Goal: Information Seeking & Learning: Learn about a topic

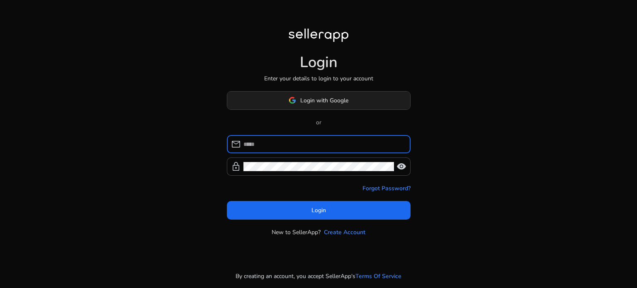
click at [312, 101] on span "Login with Google" at bounding box center [324, 100] width 48 height 9
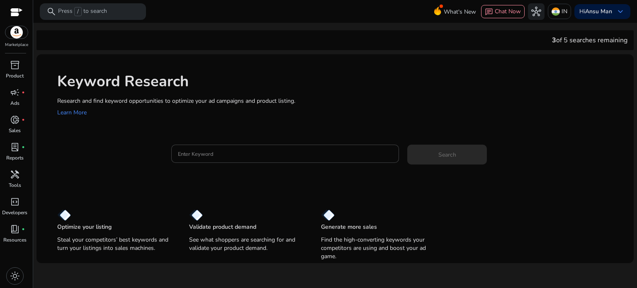
click at [14, 12] on div at bounding box center [16, 13] width 12 height 10
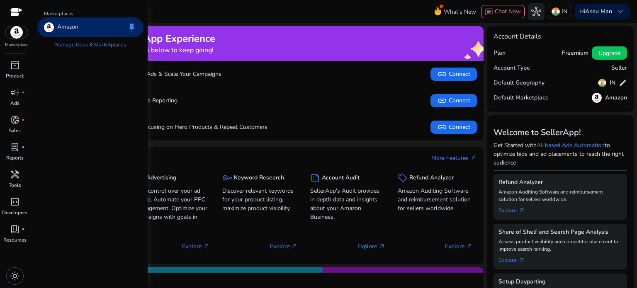
click at [13, 36] on img at bounding box center [16, 32] width 22 height 12
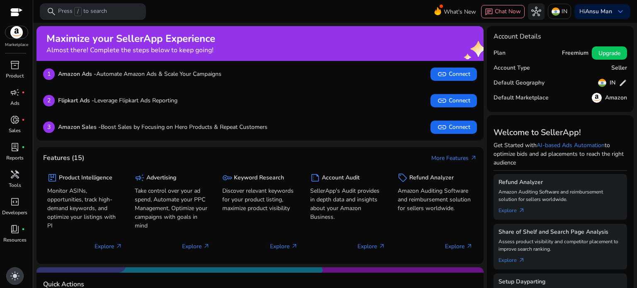
click at [16, 270] on div "light_mode" at bounding box center [14, 276] width 17 height 17
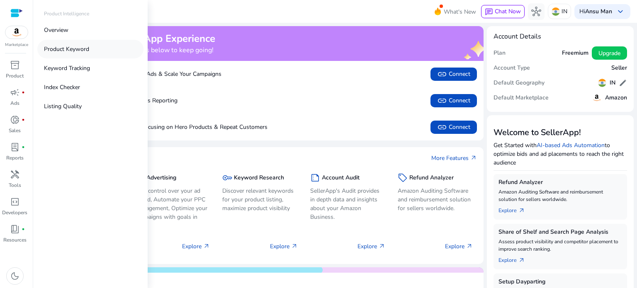
click at [75, 51] on p "Product Keyword" at bounding box center [66, 49] width 45 height 9
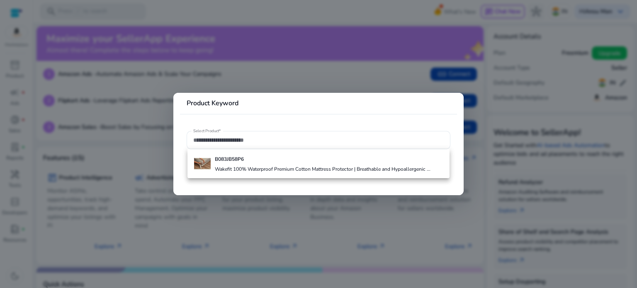
click at [322, 74] on div at bounding box center [318, 144] width 637 height 288
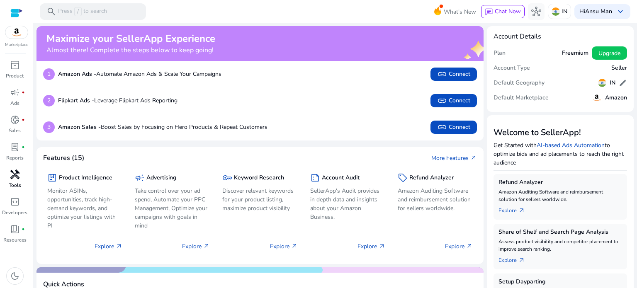
click at [17, 172] on span "handyman" at bounding box center [15, 175] width 10 height 10
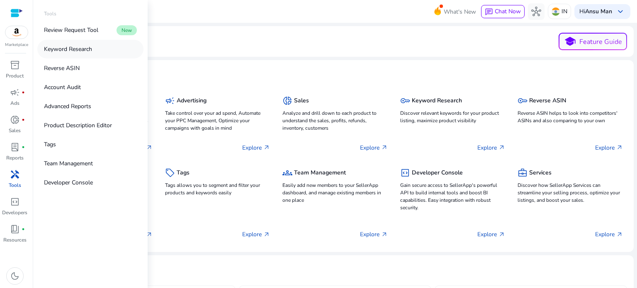
click at [80, 49] on p "Keyword Research" at bounding box center [68, 49] width 48 height 9
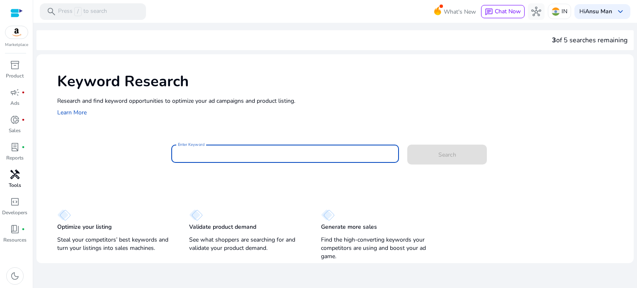
click at [264, 156] on input "Enter Keyword" at bounding box center [285, 153] width 215 height 9
paste input "**********"
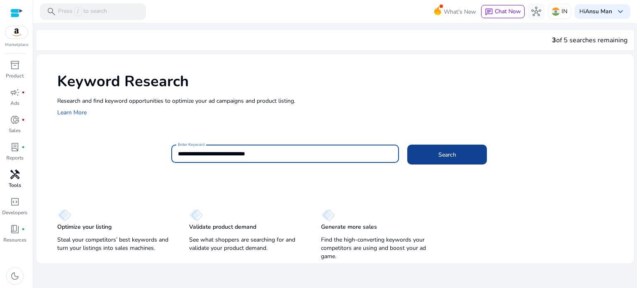
type input "**********"
click at [445, 152] on span "Search" at bounding box center [448, 155] width 18 height 9
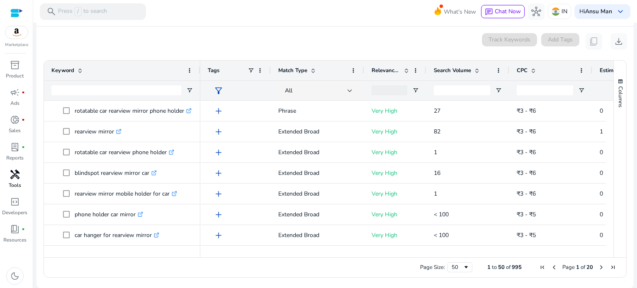
drag, startPoint x: 167, startPoint y: 64, endPoint x: 199, endPoint y: 66, distance: 32.0
click at [199, 66] on div at bounding box center [199, 71] width 3 height 20
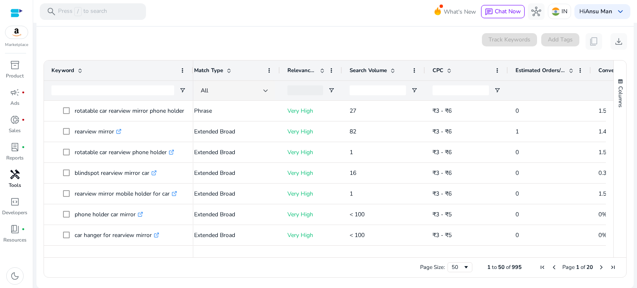
drag, startPoint x: 200, startPoint y: 62, endPoint x: 193, endPoint y: 61, distance: 7.2
click at [193, 61] on div at bounding box center [192, 71] width 3 height 20
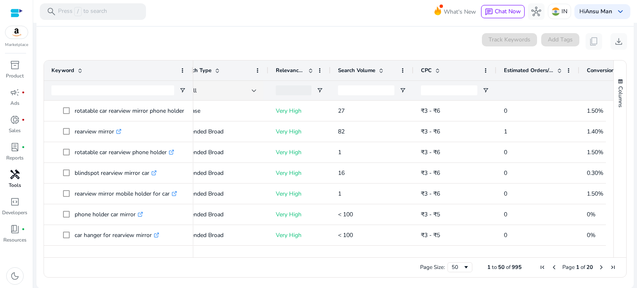
click at [378, 254] on div at bounding box center [384, 253] width 558 height 7
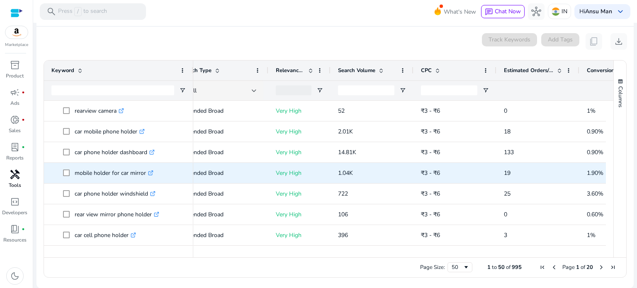
scroll to position [564, 0]
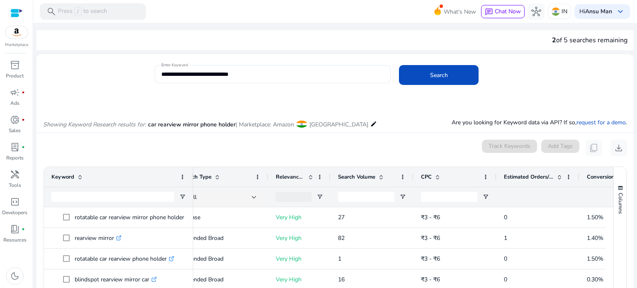
click at [15, 34] on img at bounding box center [16, 32] width 22 height 12
click at [562, 13] on p "IN" at bounding box center [565, 11] width 6 height 15
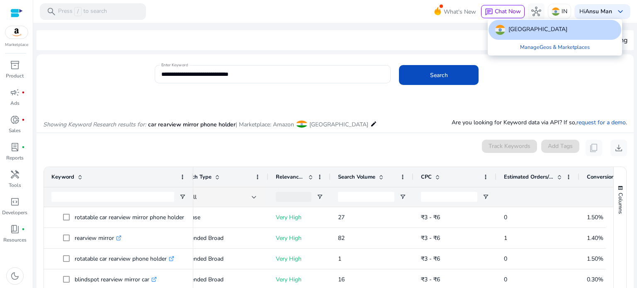
click at [375, 44] on div at bounding box center [318, 144] width 637 height 288
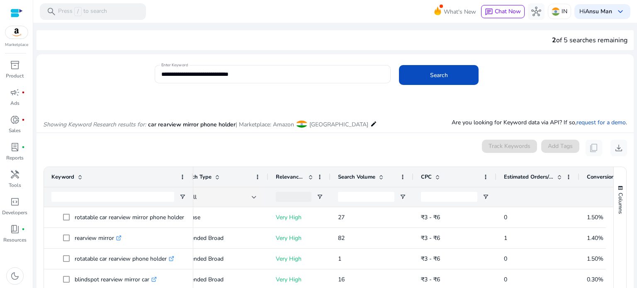
click at [15, 10] on div at bounding box center [16, 13] width 12 height 10
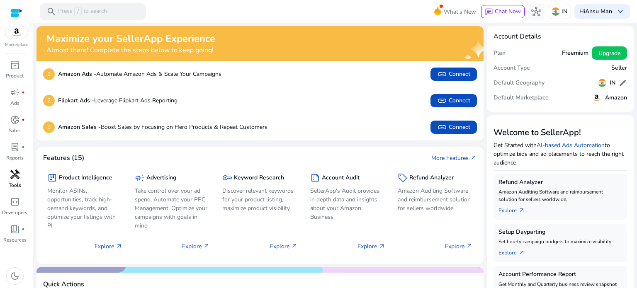
click at [19, 182] on p "Tools" at bounding box center [15, 185] width 12 height 7
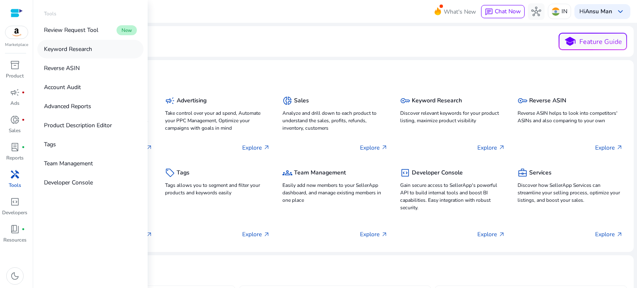
click at [70, 49] on p "Keyword Research" at bounding box center [68, 49] width 48 height 9
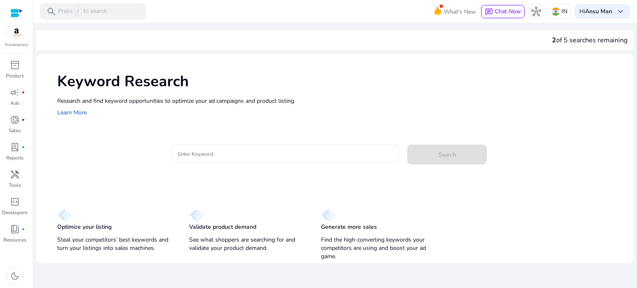
click at [212, 151] on input "Enter Keyword" at bounding box center [285, 153] width 215 height 9
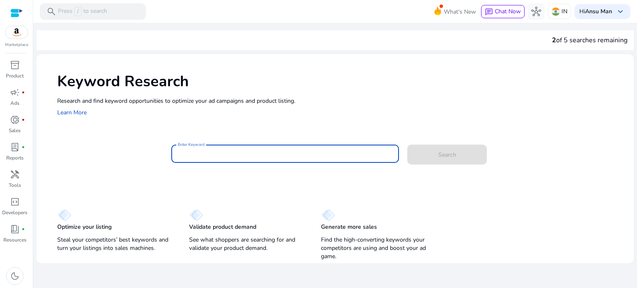
paste input "**********"
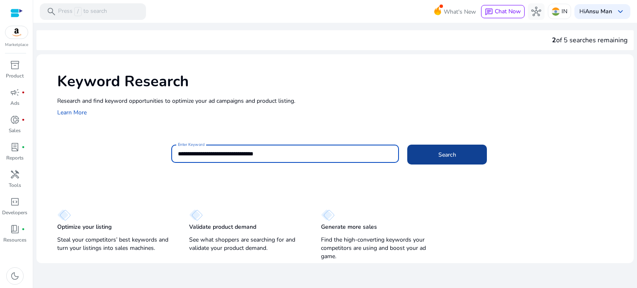
type input "**********"
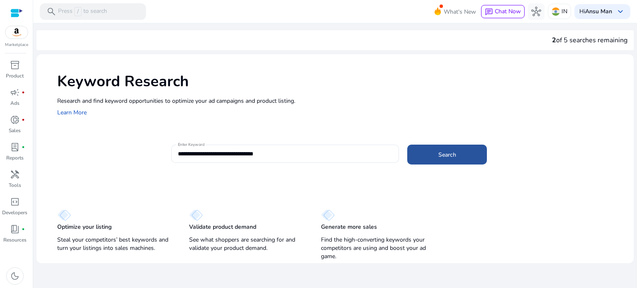
click at [456, 158] on span at bounding box center [447, 155] width 80 height 20
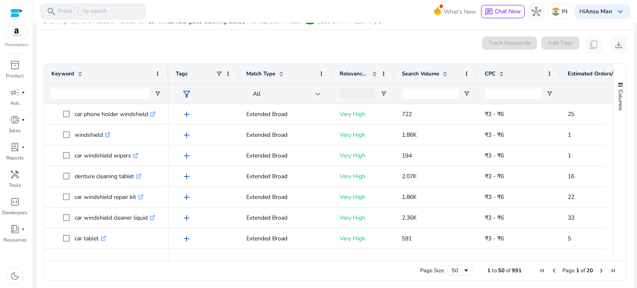
scroll to position [107, 0]
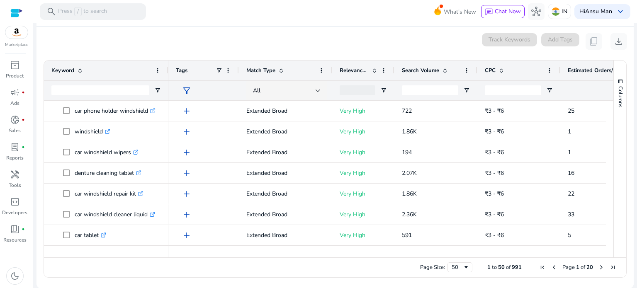
drag, startPoint x: 610, startPoint y: 159, endPoint x: 605, endPoint y: 99, distance: 60.4
click at [605, 99] on div "Keyword Tags Match Type 0" at bounding box center [335, 159] width 583 height 197
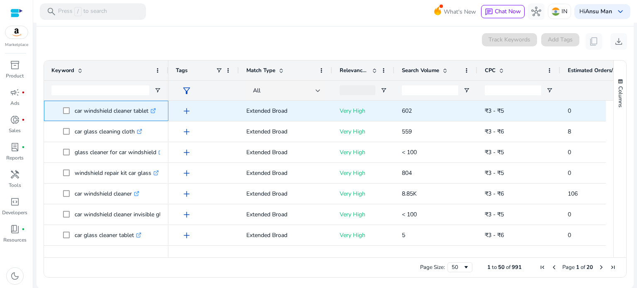
drag, startPoint x: 75, startPoint y: 112, endPoint x: 149, endPoint y: 113, distance: 73.9
click at [149, 113] on p "car windshield cleaner tablet .st0{fill:#2c8af8}" at bounding box center [115, 110] width 81 height 17
copy p "car windshield cleaner tablet"
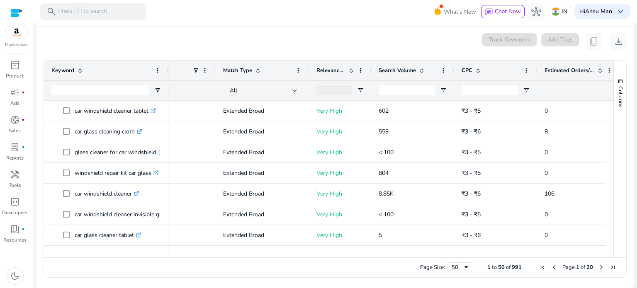
scroll to position [0, 24]
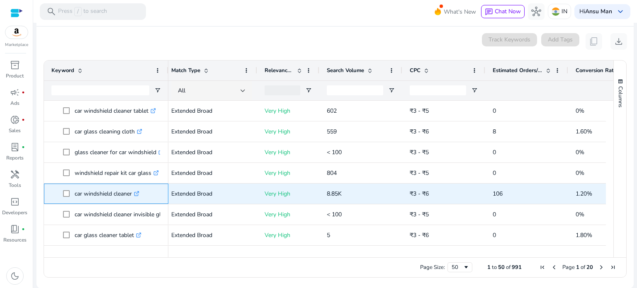
drag, startPoint x: 73, startPoint y: 194, endPoint x: 133, endPoint y: 199, distance: 60.0
click at [133, 199] on span "car windshield cleaner .st0{fill:#2c8af8}" at bounding box center [112, 193] width 98 height 17
copy span "car windshield cleaner"
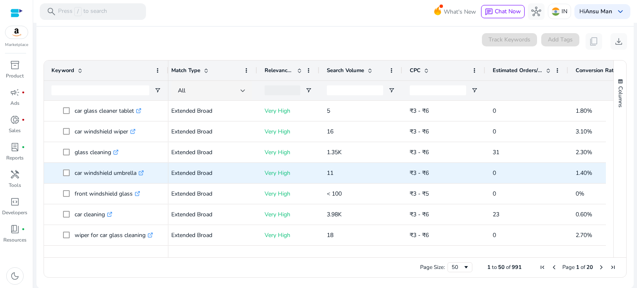
scroll to position [166, 0]
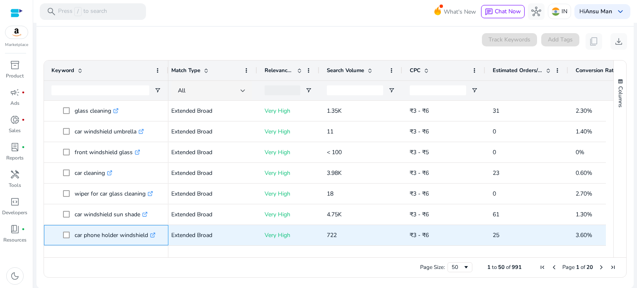
drag, startPoint x: 73, startPoint y: 236, endPoint x: 147, endPoint y: 240, distance: 74.4
click at [147, 240] on span "car phone holder windshield .st0{fill:#2c8af8}" at bounding box center [112, 235] width 98 height 17
copy span "car phone holder windshield"
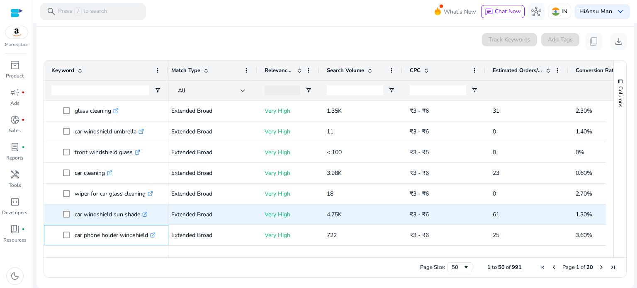
scroll to position [207, 0]
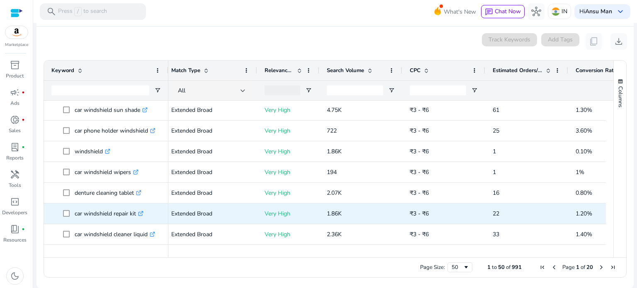
scroll to position [290, 0]
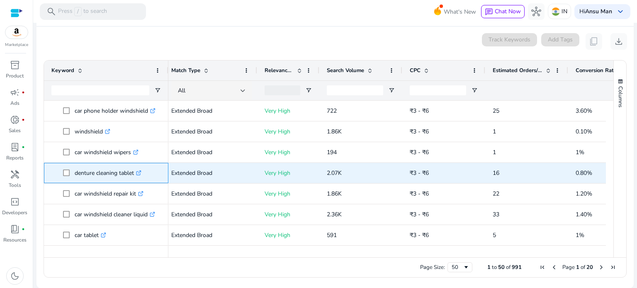
drag, startPoint x: 75, startPoint y: 175, endPoint x: 134, endPoint y: 176, distance: 59.8
click at [134, 176] on p "denture cleaning tablet .st0{fill:#2c8af8}" at bounding box center [108, 173] width 67 height 17
copy p "denture cleaning tablet"
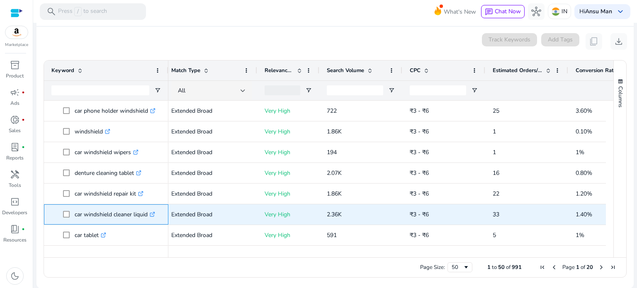
drag, startPoint x: 73, startPoint y: 213, endPoint x: 149, endPoint y: 215, distance: 76.4
click at [149, 215] on span "car windshield cleaner liquid .st0{fill:#2c8af8}" at bounding box center [112, 214] width 98 height 17
copy span "car windshield cleaner liquid"
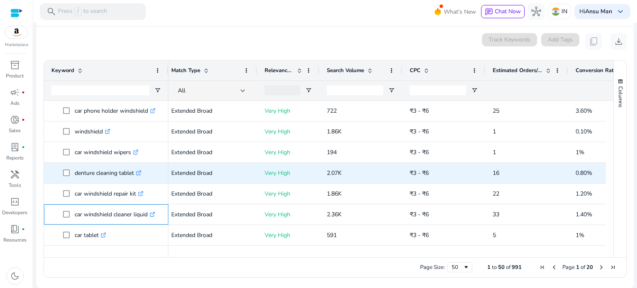
scroll to position [332, 0]
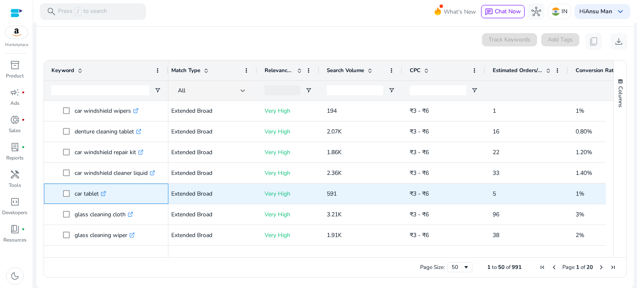
drag, startPoint x: 74, startPoint y: 195, endPoint x: 98, endPoint y: 196, distance: 24.1
click at [98, 196] on p "car tablet .st0{fill:#2c8af8}" at bounding box center [91, 193] width 32 height 17
copy p "car tablet"
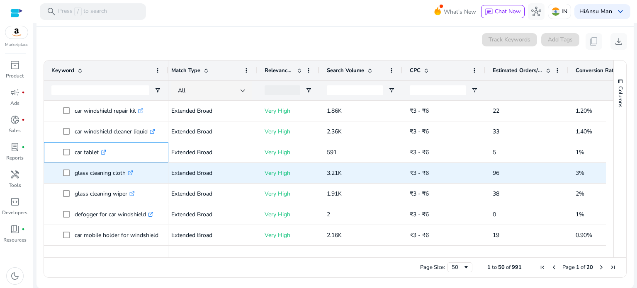
scroll to position [415, 0]
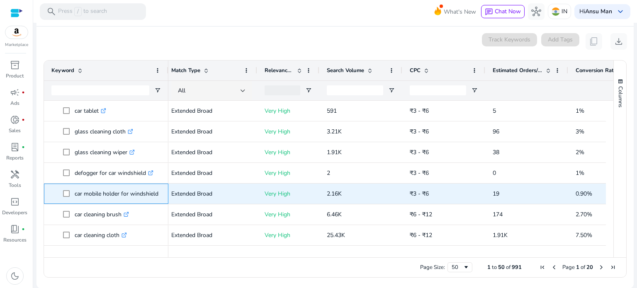
drag, startPoint x: 75, startPoint y: 196, endPoint x: 160, endPoint y: 193, distance: 85.5
click at [160, 193] on span "car mobile holder for windshield .st0{fill:#2c8af8}" at bounding box center [112, 193] width 98 height 17
copy p "car mobile holder for windshield"
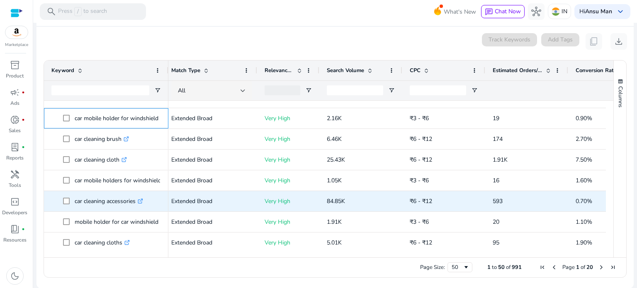
scroll to position [498, 0]
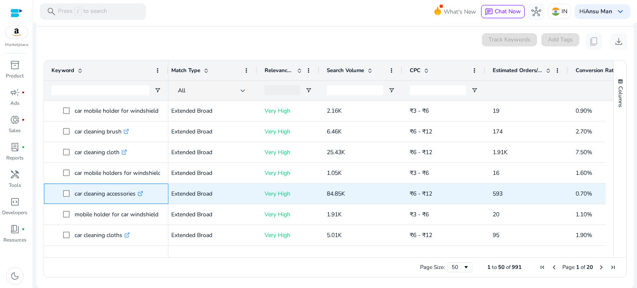
drag, startPoint x: 73, startPoint y: 196, endPoint x: 137, endPoint y: 197, distance: 63.9
click at [137, 197] on span "car cleaning accessories .st0{fill:#2c8af8}" at bounding box center [112, 193] width 98 height 17
copy span "car cleaning accessories"
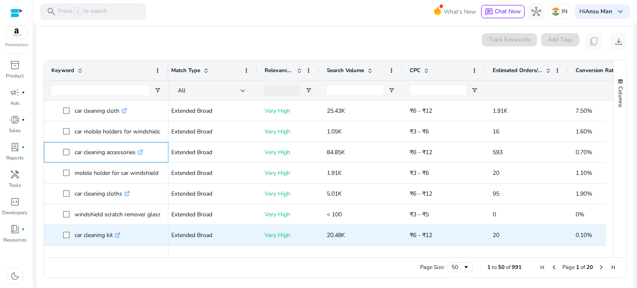
scroll to position [581, 0]
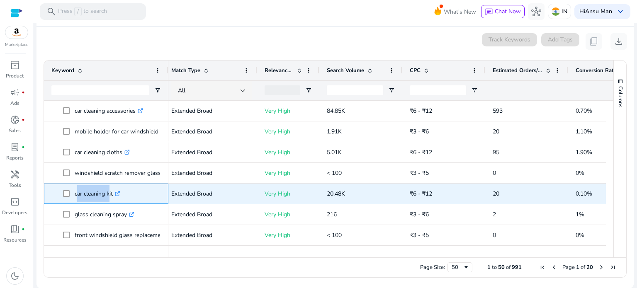
drag, startPoint x: 75, startPoint y: 193, endPoint x: 107, endPoint y: 192, distance: 32.8
click at [107, 192] on p "car cleaning kit .st0{fill:#2c8af8}" at bounding box center [98, 193] width 46 height 17
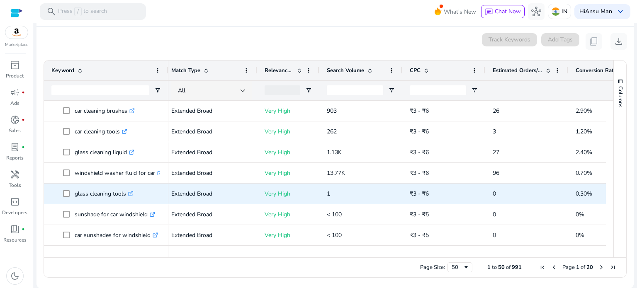
scroll to position [888, 0]
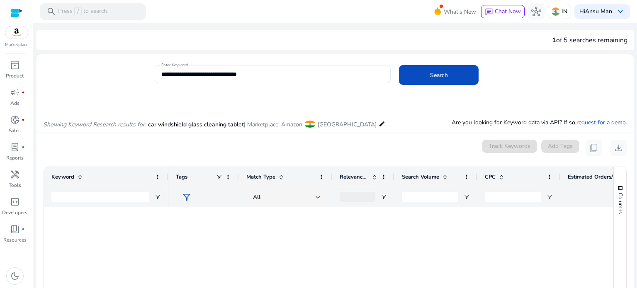
scroll to position [0, 75]
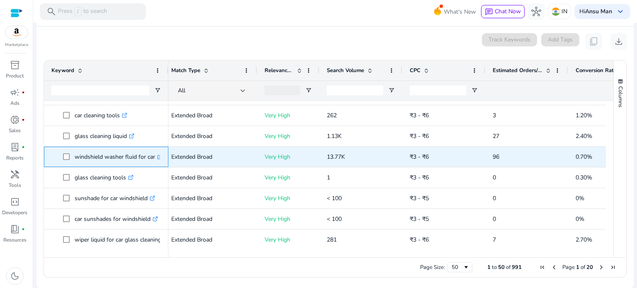
drag, startPoint x: 73, startPoint y: 157, endPoint x: 155, endPoint y: 161, distance: 81.8
click at [155, 161] on span "windshield washer fluid for car .st0{fill:#2c8af8}" at bounding box center [112, 157] width 98 height 17
click at [155, 161] on p "windshield washer fluid for car .st0{fill:#2c8af8}" at bounding box center [119, 157] width 88 height 17
drag, startPoint x: 74, startPoint y: 157, endPoint x: 154, endPoint y: 161, distance: 80.6
click at [154, 161] on span "windshield washer fluid for car .st0{fill:#2c8af8}" at bounding box center [112, 157] width 98 height 17
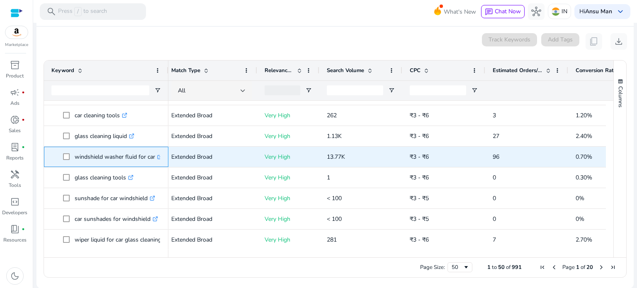
copy span "windshield washer fluid for car"
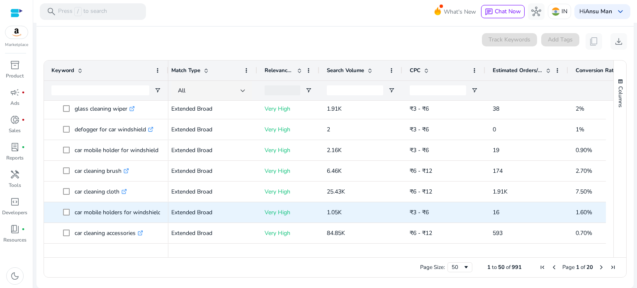
scroll to position [0, 0]
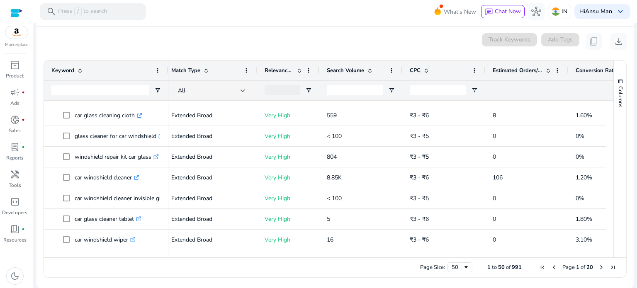
click at [201, 35] on div "0 keyword(s) selected Track Keywords Add Tags content_copy download" at bounding box center [335, 41] width 584 height 17
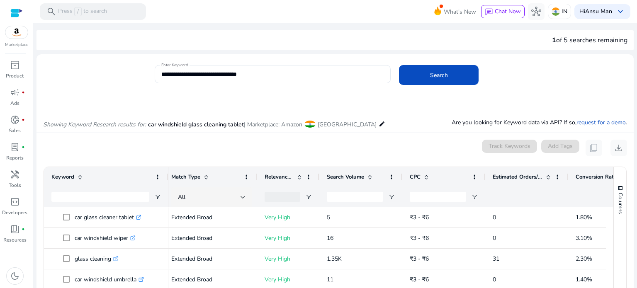
scroll to position [83, 0]
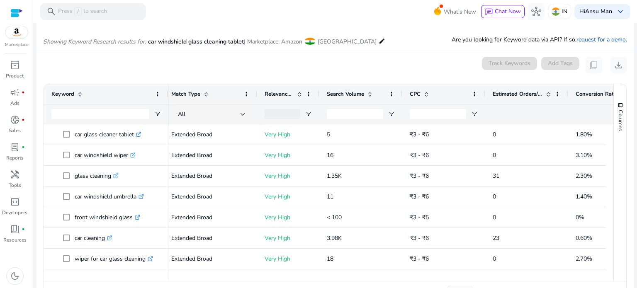
drag, startPoint x: 611, startPoint y: 157, endPoint x: 607, endPoint y: 135, distance: 22.7
click at [607, 135] on div "Keyword Tags Match Type 96" at bounding box center [335, 182] width 583 height 197
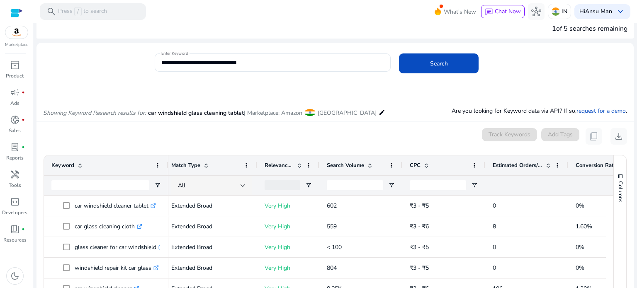
scroll to position [0, 0]
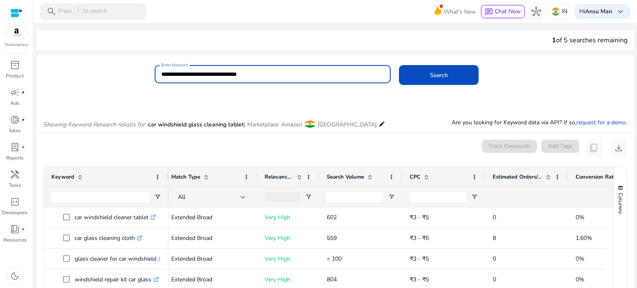
drag, startPoint x: 268, startPoint y: 75, endPoint x: 149, endPoint y: 71, distance: 118.3
click at [149, 71] on div "**********" at bounding box center [332, 78] width 591 height 27
paste input
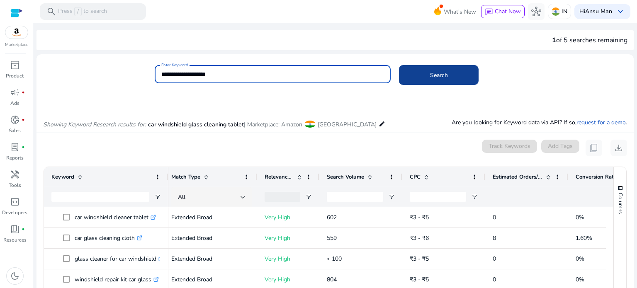
type input "**********"
click at [434, 78] on span "Search" at bounding box center [439, 75] width 18 height 9
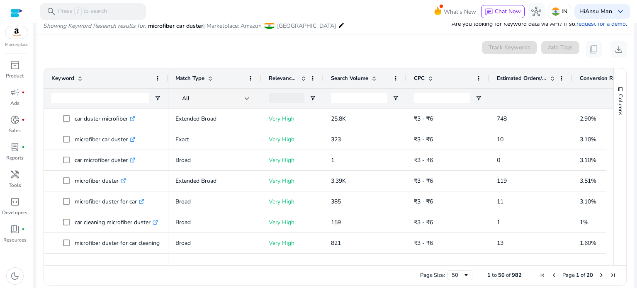
scroll to position [0, 71]
click at [402, 261] on div at bounding box center [376, 261] width 558 height 7
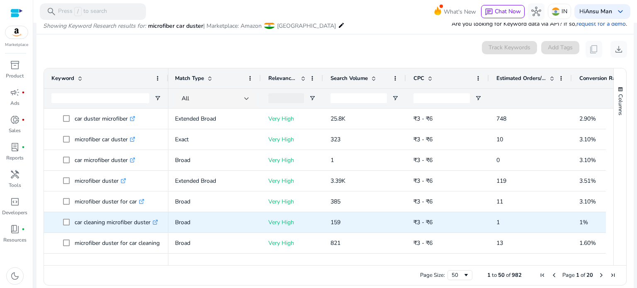
scroll to position [100, 0]
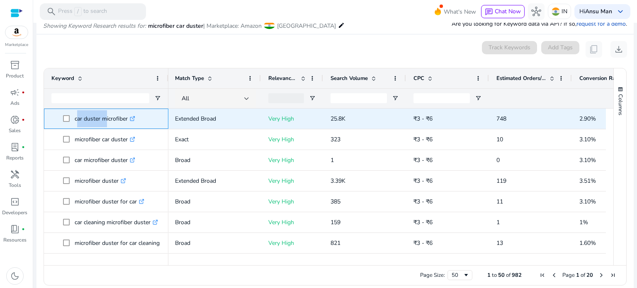
drag, startPoint x: 75, startPoint y: 121, endPoint x: 102, endPoint y: 123, distance: 27.9
click at [102, 123] on p "car duster microfiber .st0{fill:#2c8af8}" at bounding box center [105, 118] width 61 height 17
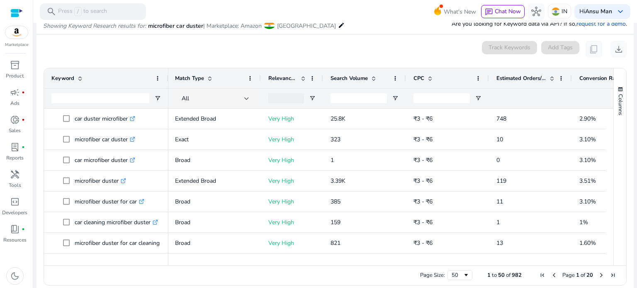
click at [212, 53] on div "0 keyword(s) selected Track Keywords Add Tags content_copy download" at bounding box center [335, 49] width 584 height 17
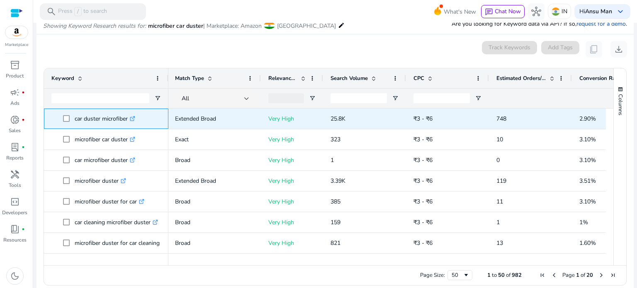
drag, startPoint x: 75, startPoint y: 120, endPoint x: 129, endPoint y: 119, distance: 53.9
click at [129, 119] on p "car duster microfiber .st0{fill:#2c8af8}" at bounding box center [105, 118] width 61 height 17
copy p "car duster microfiber"
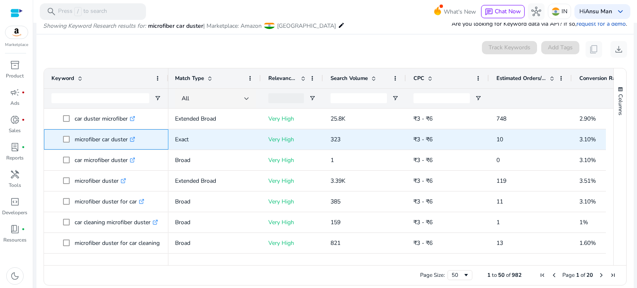
drag, startPoint x: 73, startPoint y: 140, endPoint x: 128, endPoint y: 144, distance: 54.5
click at [128, 144] on span "microfiber car duster .st0{fill:#2c8af8}" at bounding box center [112, 139] width 98 height 17
copy span "microfiber car duster"
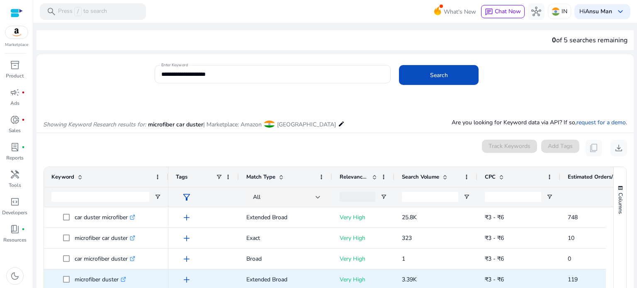
scroll to position [0, 71]
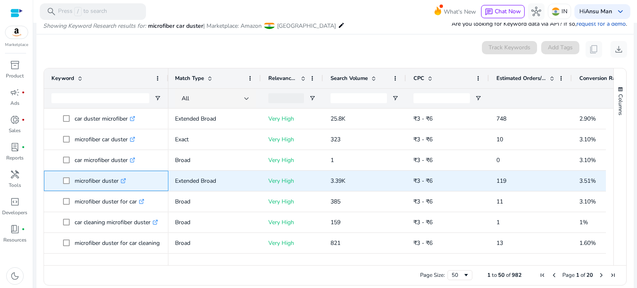
drag, startPoint x: 0, startPoint y: 0, endPoint x: 118, endPoint y: 184, distance: 218.7
click at [118, 184] on p "microfiber duster .st0{fill:#2c8af8}" at bounding box center [100, 181] width 51 height 17
copy p "microfiber duster"
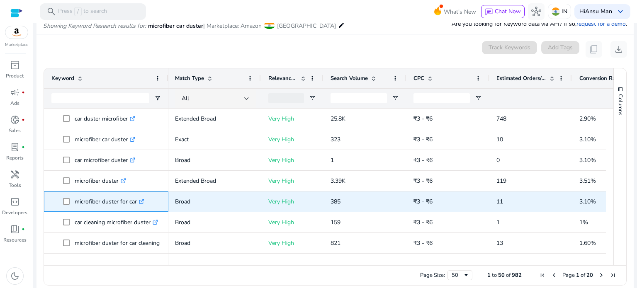
drag, startPoint x: 75, startPoint y: 204, endPoint x: 136, endPoint y: 203, distance: 61.0
click at [136, 203] on p "microfiber duster for car .st0{fill:#2c8af8}" at bounding box center [110, 201] width 70 height 17
copy p "microfiber duster for car"
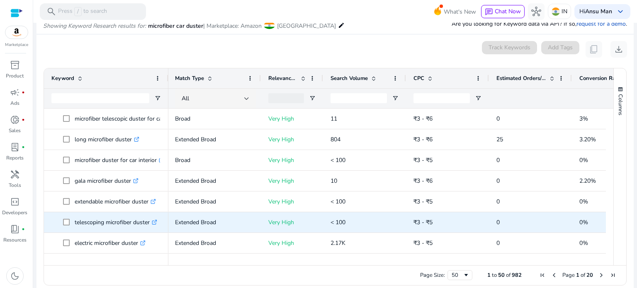
scroll to position [207, 0]
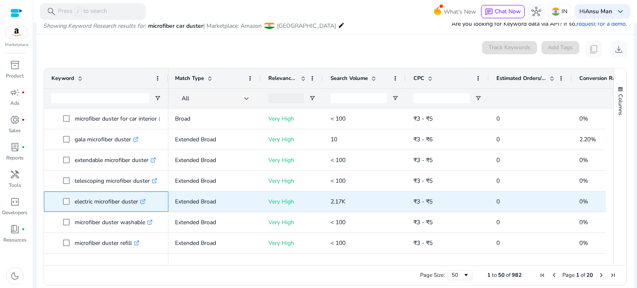
drag, startPoint x: 74, startPoint y: 202, endPoint x: 139, endPoint y: 202, distance: 64.7
click at [139, 202] on span "electric microfiber duster .st0{fill:#2c8af8}" at bounding box center [112, 201] width 98 height 17
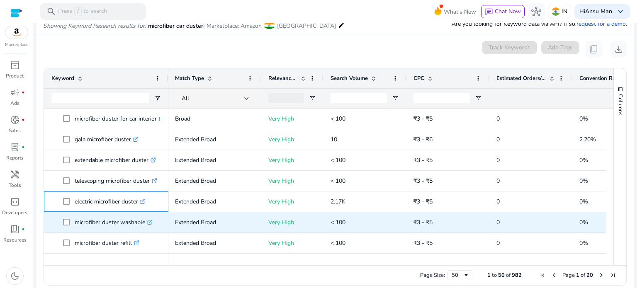
copy span "electric microfiber duster"
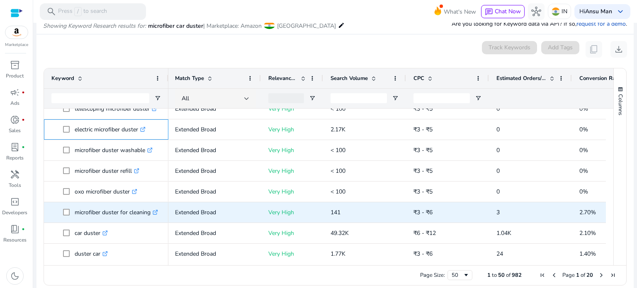
scroll to position [290, 0]
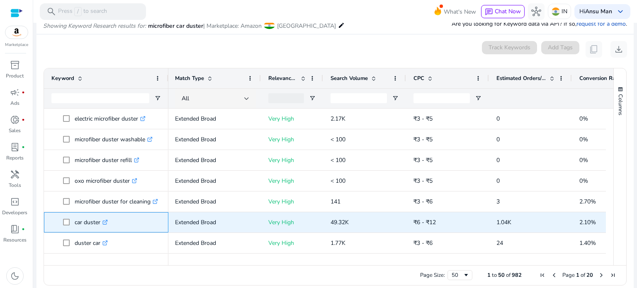
drag, startPoint x: 73, startPoint y: 222, endPoint x: 101, endPoint y: 225, distance: 28.4
click at [101, 225] on span "car duster .st0{fill:#2c8af8}" at bounding box center [112, 222] width 98 height 17
copy span "car duster"
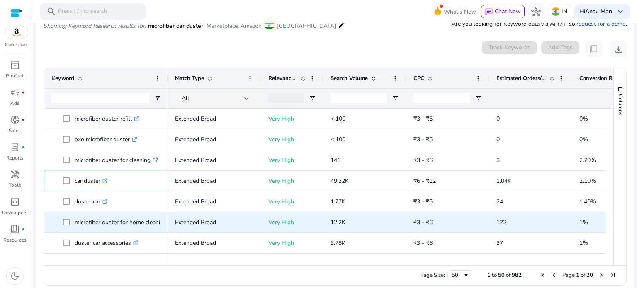
scroll to position [373, 0]
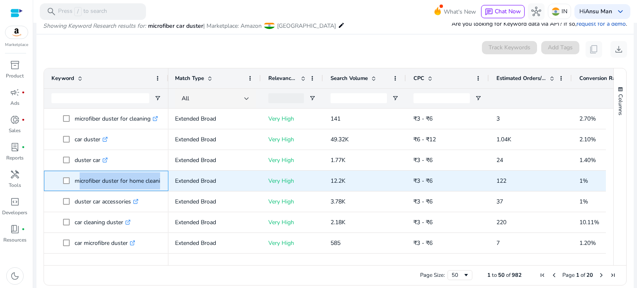
drag, startPoint x: 75, startPoint y: 183, endPoint x: 161, endPoint y: 185, distance: 86.4
click at [161, 185] on div "microfiber duster for home cleaning .st0{fill:#2c8af8}" at bounding box center [106, 181] width 124 height 20
copy span "microfiber duster for home cleaning .st0{fill:#2c8af8}"
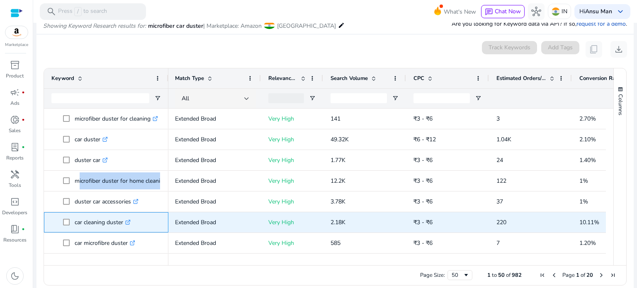
drag, startPoint x: 74, startPoint y: 223, endPoint x: 123, endPoint y: 222, distance: 49.0
click at [123, 222] on span "car cleaning duster .st0{fill:#2c8af8}" at bounding box center [112, 222] width 98 height 17
copy span "car cleaning duster"
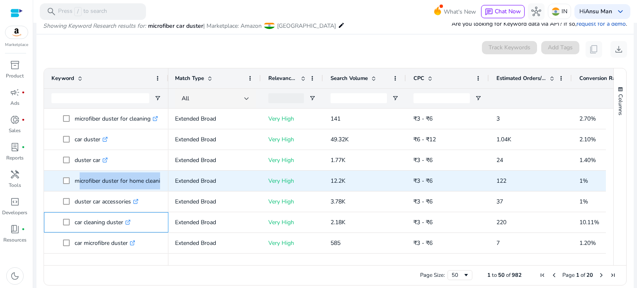
scroll to position [415, 0]
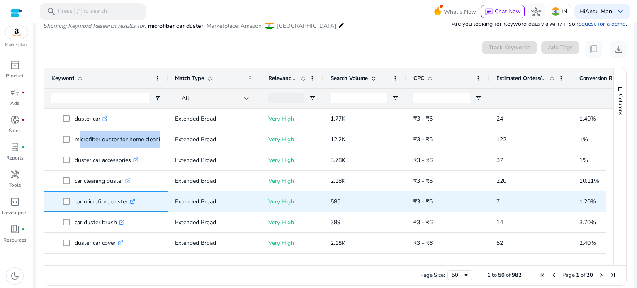
drag, startPoint x: 73, startPoint y: 201, endPoint x: 128, endPoint y: 203, distance: 54.4
click at [128, 203] on span "car microfibre duster .st0{fill:#2c8af8}" at bounding box center [112, 201] width 98 height 17
copy span "car microfibre duster"
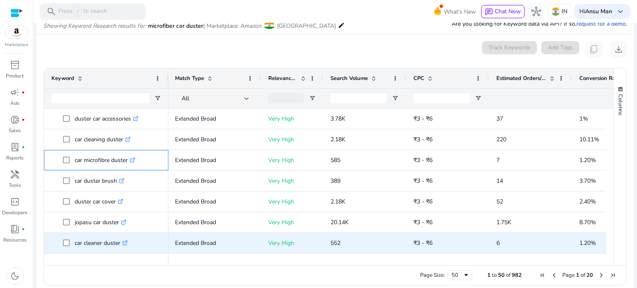
scroll to position [498, 0]
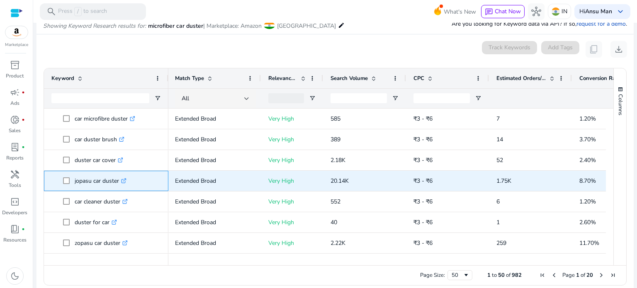
drag, startPoint x: 73, startPoint y: 183, endPoint x: 118, endPoint y: 183, distance: 44.8
click at [118, 183] on span "jopasu car duster .st0{fill:#2c8af8}" at bounding box center [112, 181] width 98 height 17
click at [118, 183] on p "jopasu car duster .st0{fill:#2c8af8}" at bounding box center [101, 181] width 52 height 17
drag, startPoint x: 74, startPoint y: 183, endPoint x: 119, endPoint y: 184, distance: 45.7
click at [119, 184] on span "jopasu car duster .st0{fill:#2c8af8}" at bounding box center [112, 181] width 98 height 17
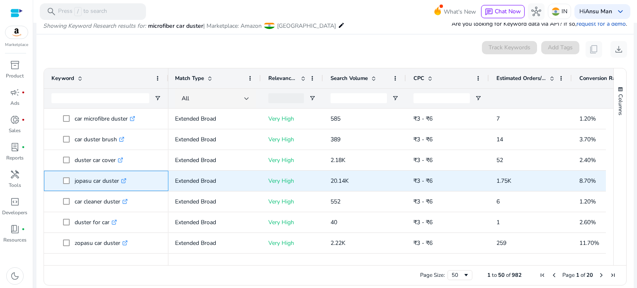
copy span "jopasu car duster"
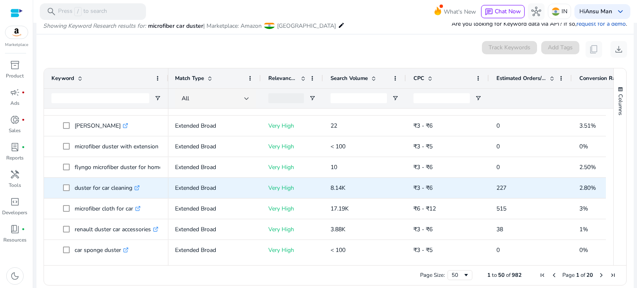
scroll to position [747, 0]
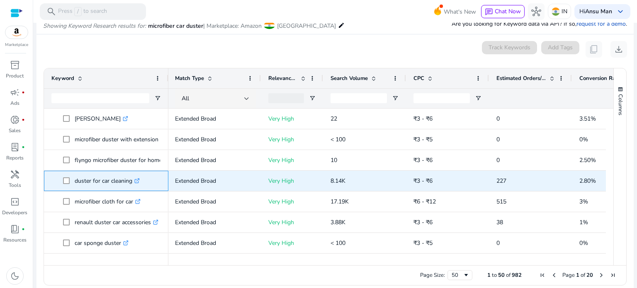
drag, startPoint x: 74, startPoint y: 182, endPoint x: 131, endPoint y: 185, distance: 57.3
click at [131, 185] on span "duster for car cleaning .st0{fill:#2c8af8}" at bounding box center [112, 181] width 98 height 17
copy span "duster for car cleaning"
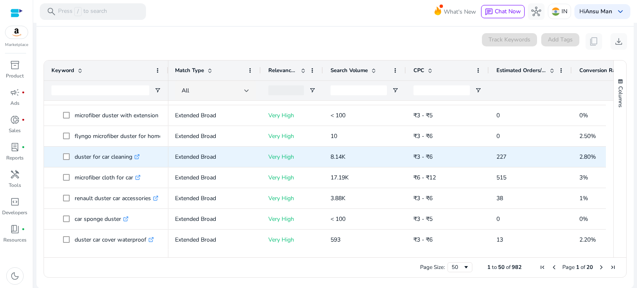
scroll to position [0, 0]
